Goal: Task Accomplishment & Management: Manage account settings

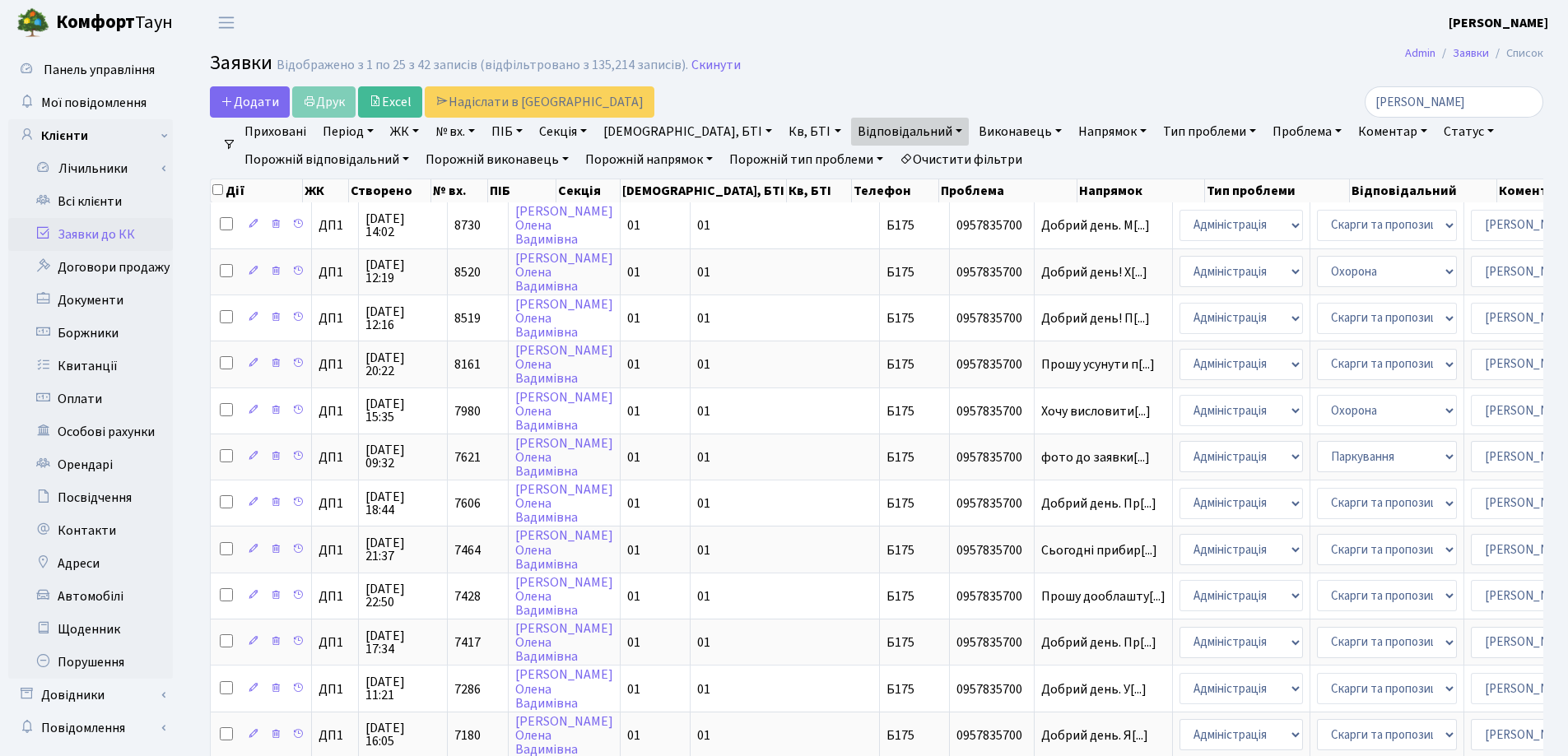
select select "25"
click at [695, 61] on link "Скинути" at bounding box center [715, 65] width 49 height 15
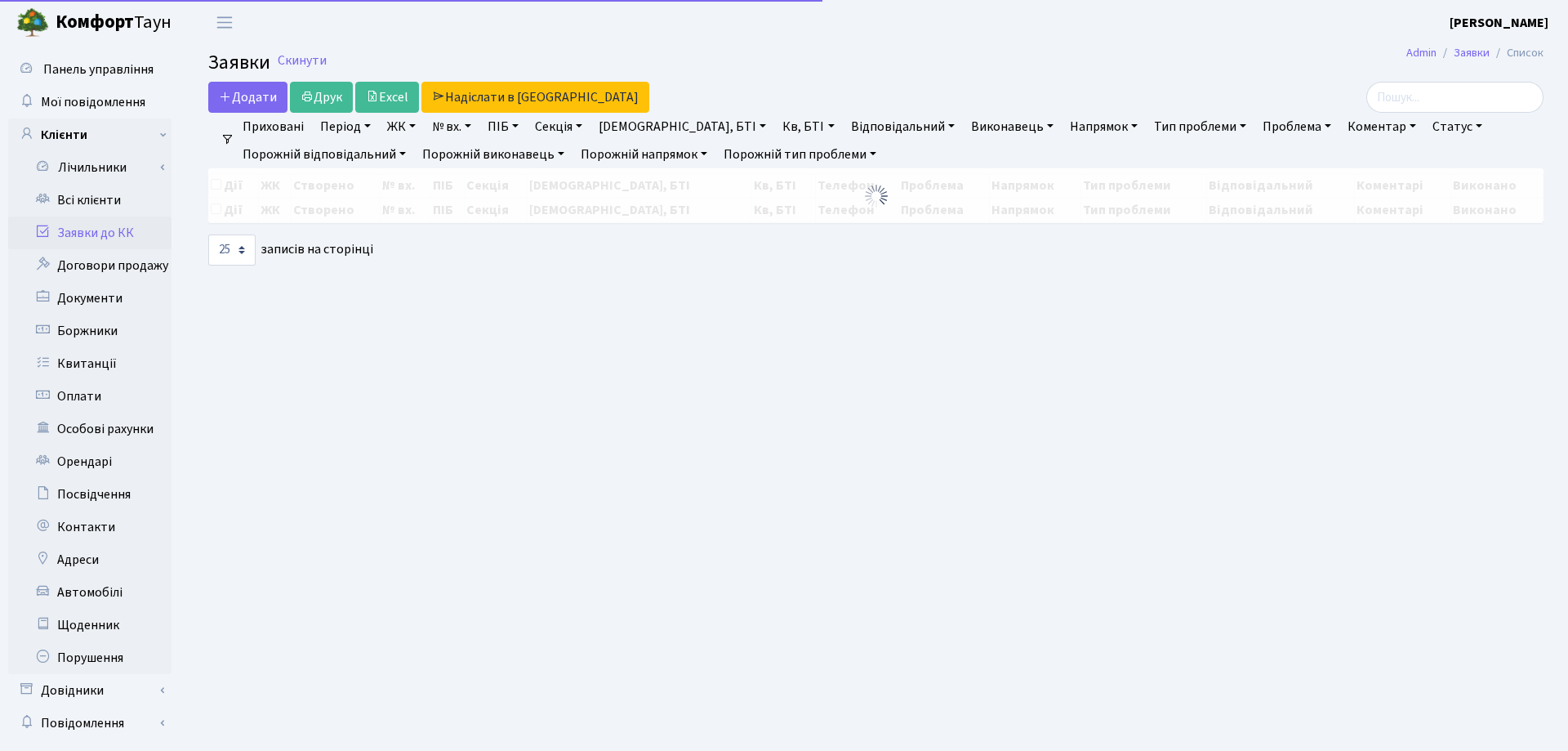
select select "25"
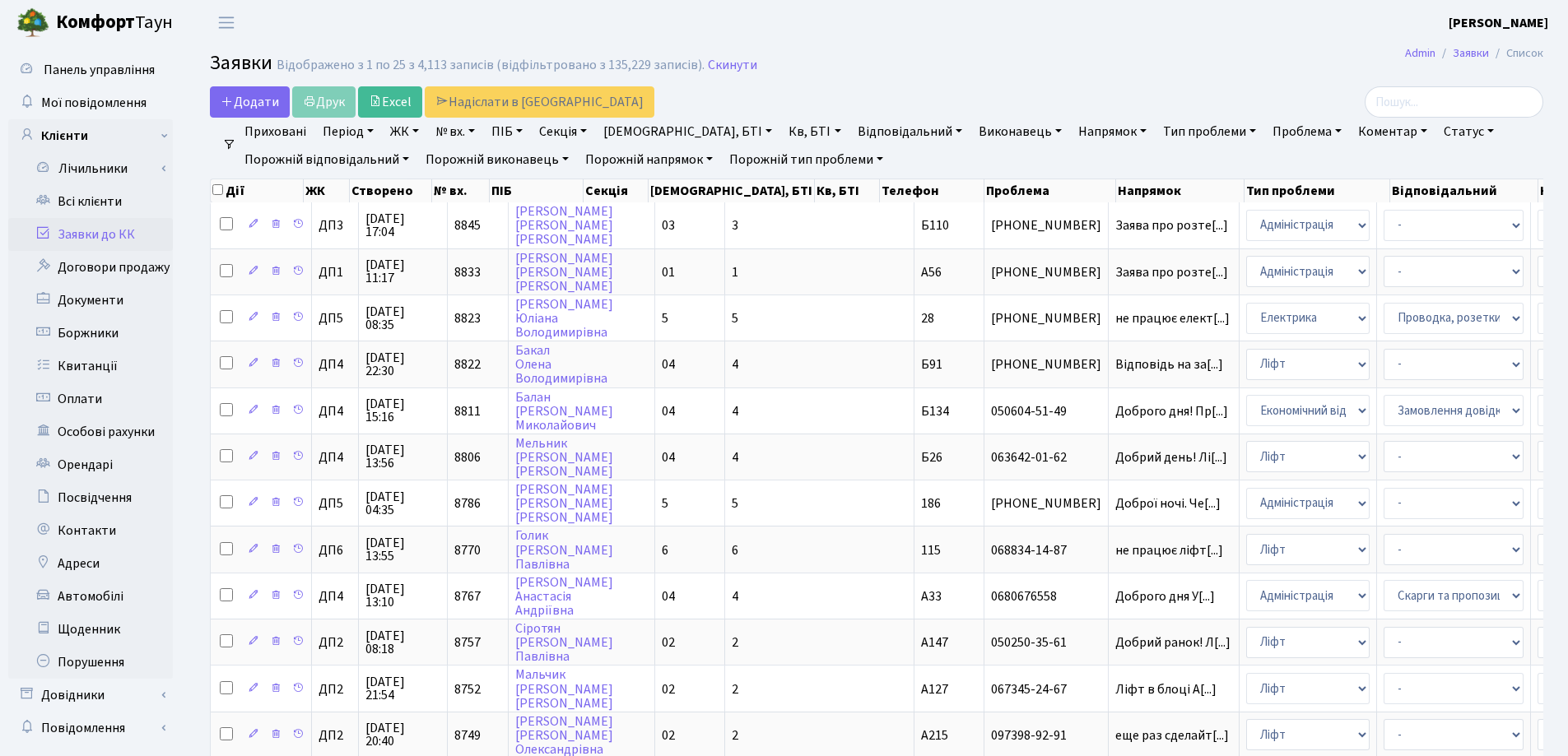
click at [119, 237] on link "Заявки до КК" at bounding box center [90, 234] width 165 height 33
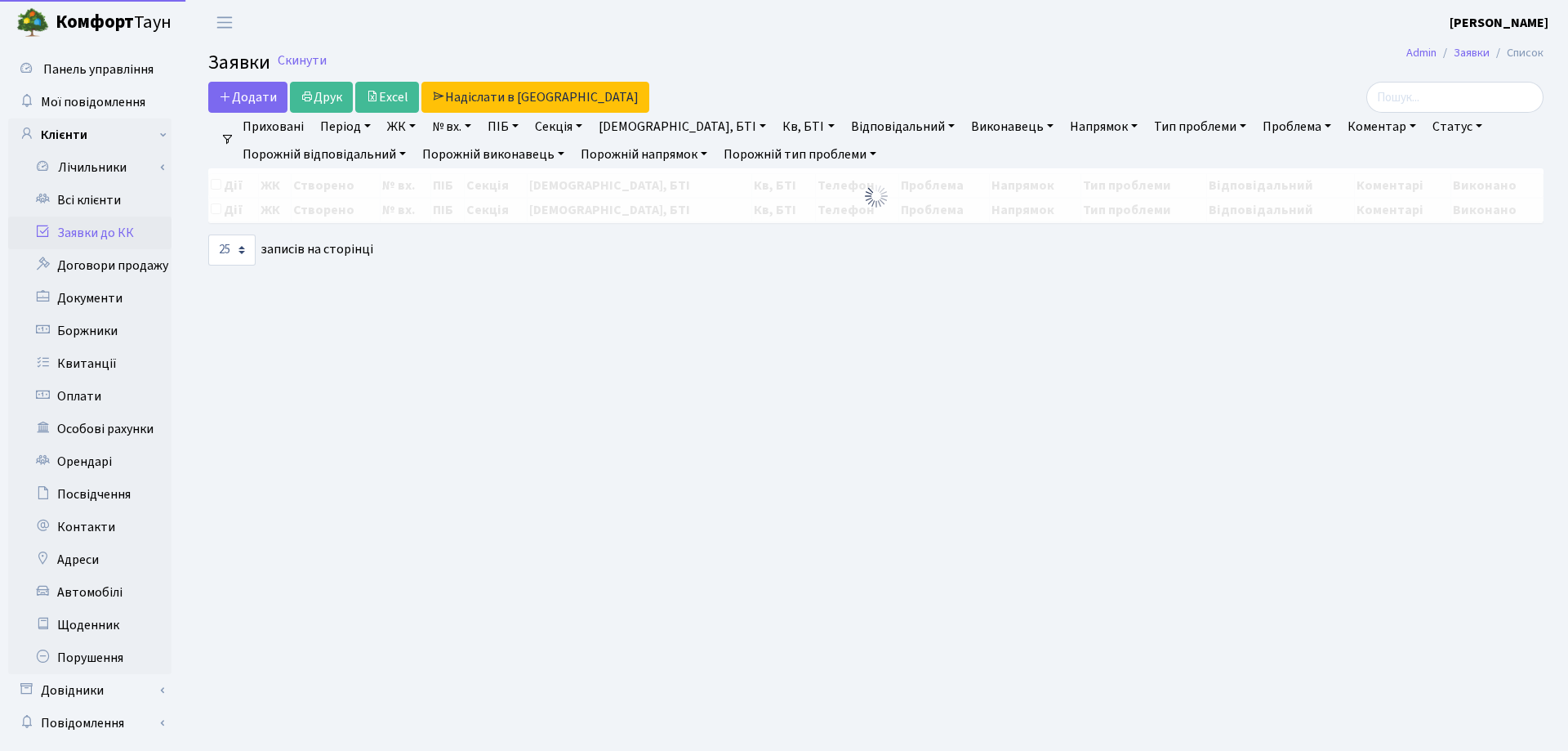
select select "25"
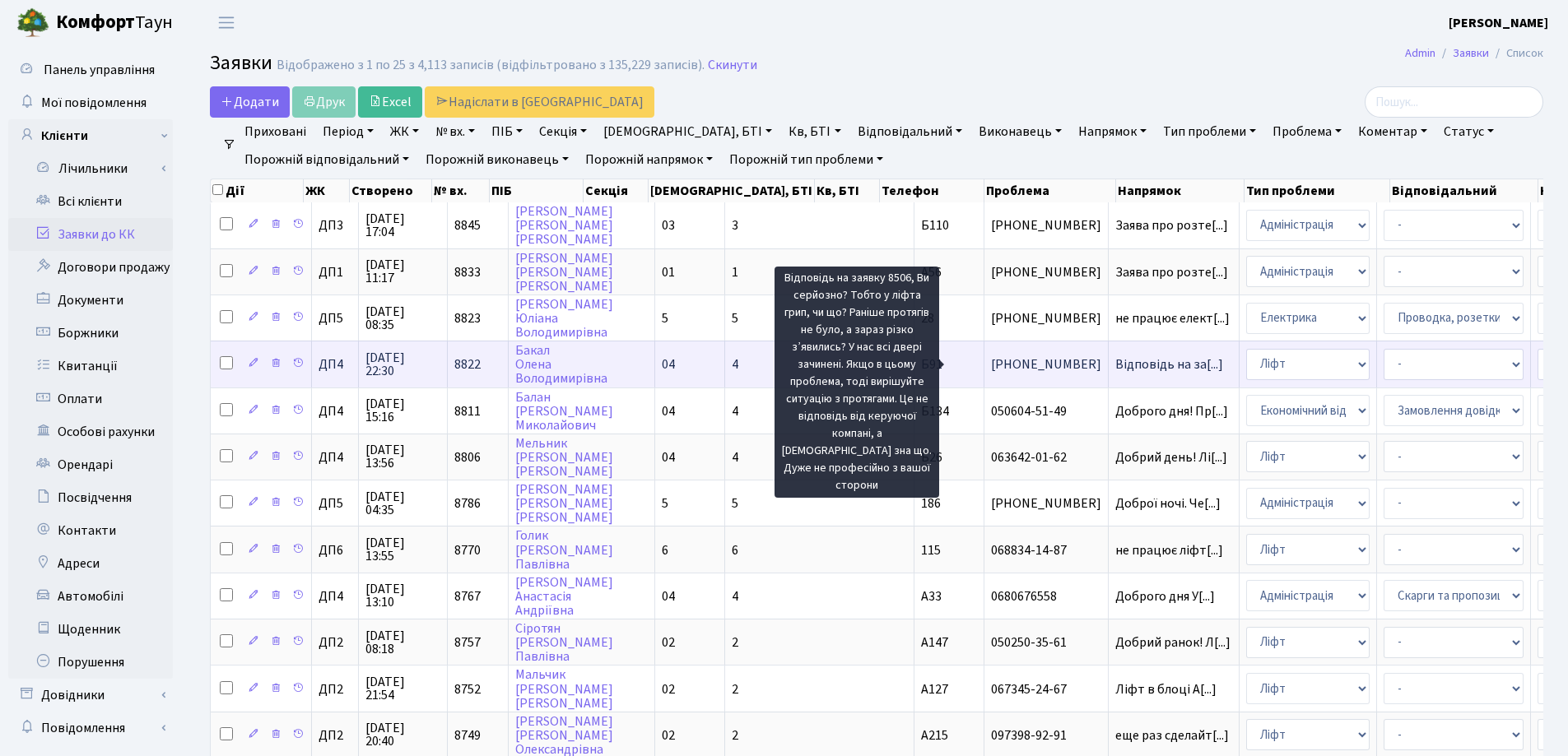
click at [1115, 363] on span "Відповідь на за[...]" at bounding box center [1168, 364] width 108 height 18
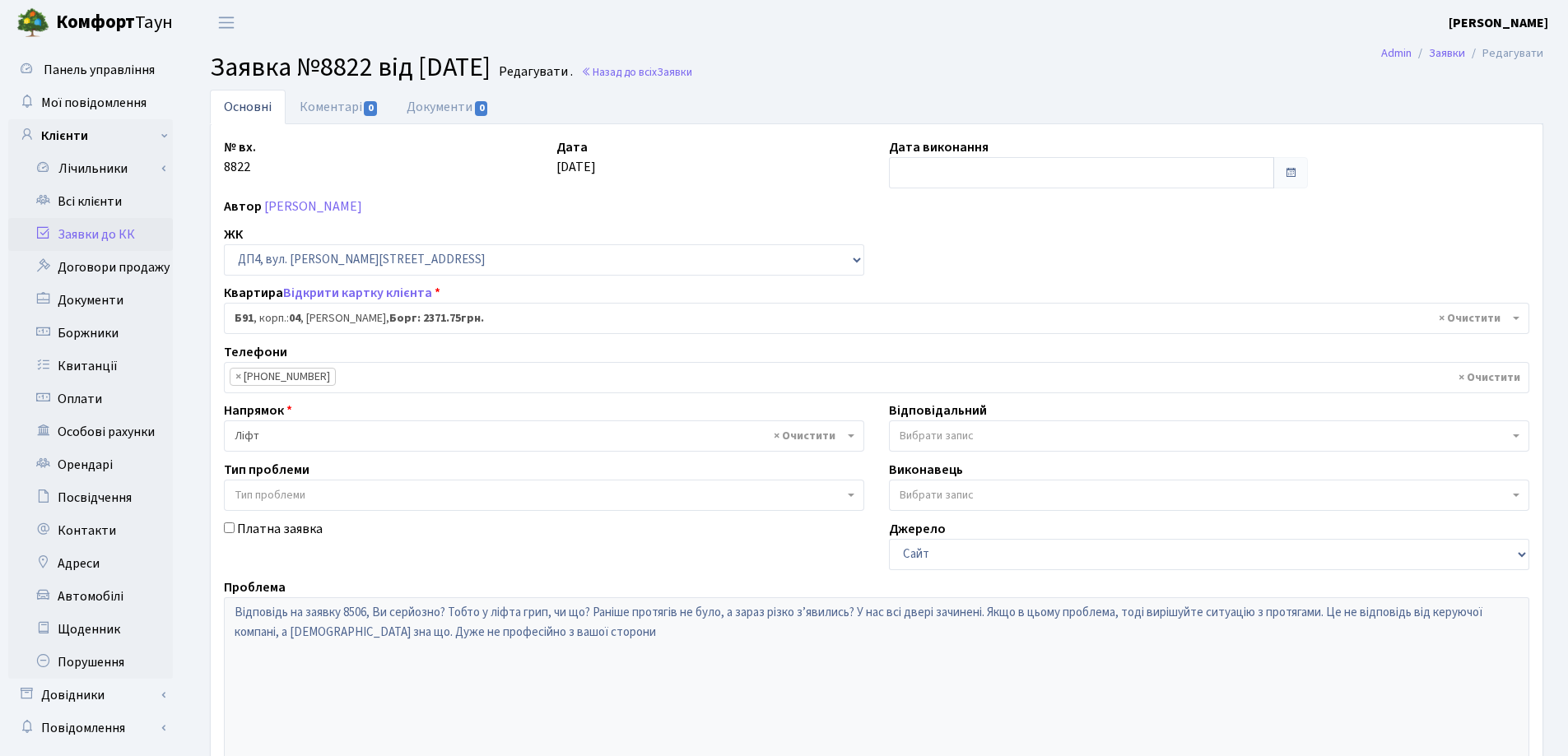
select select "33763"
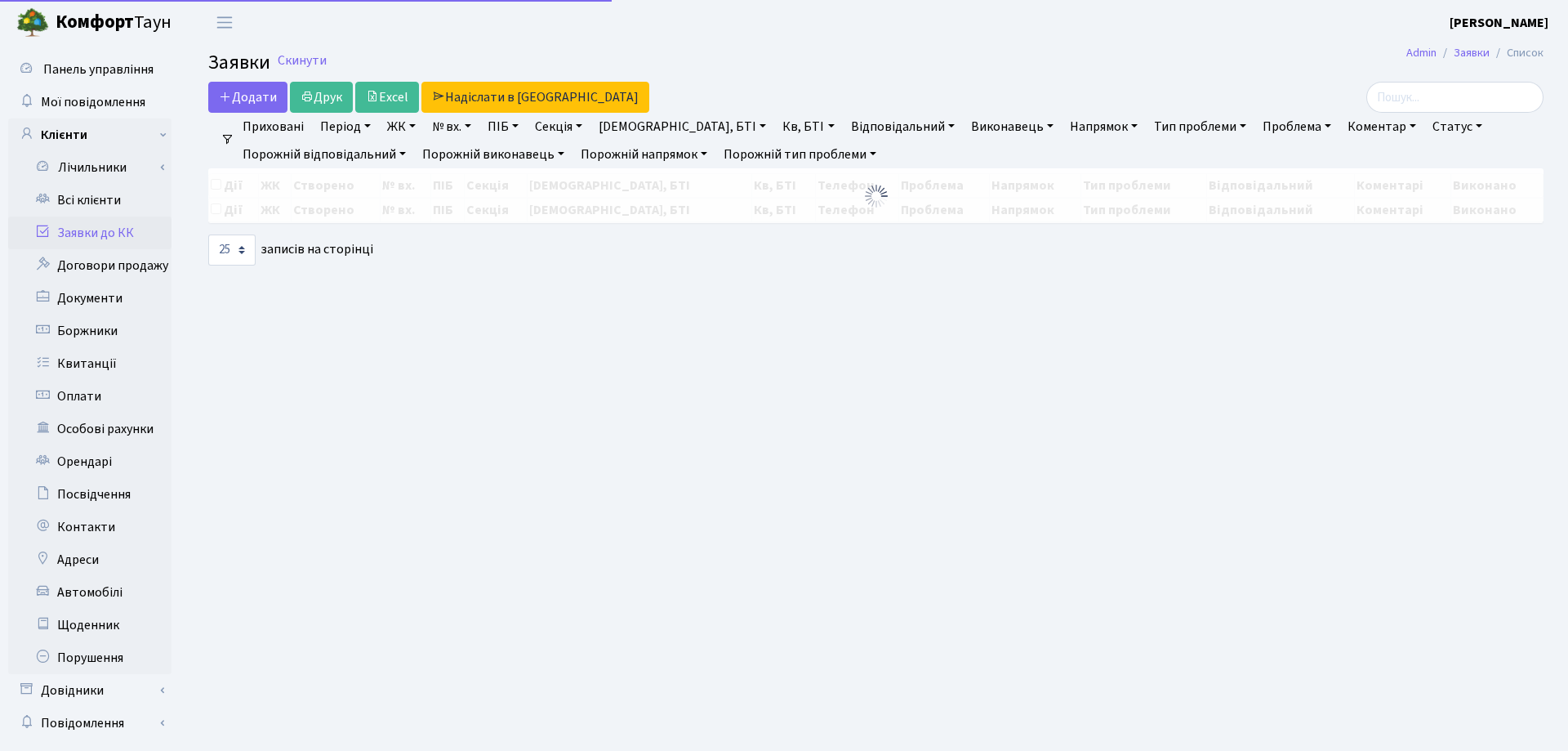
select select "25"
